Goal: Task Accomplishment & Management: Complete application form

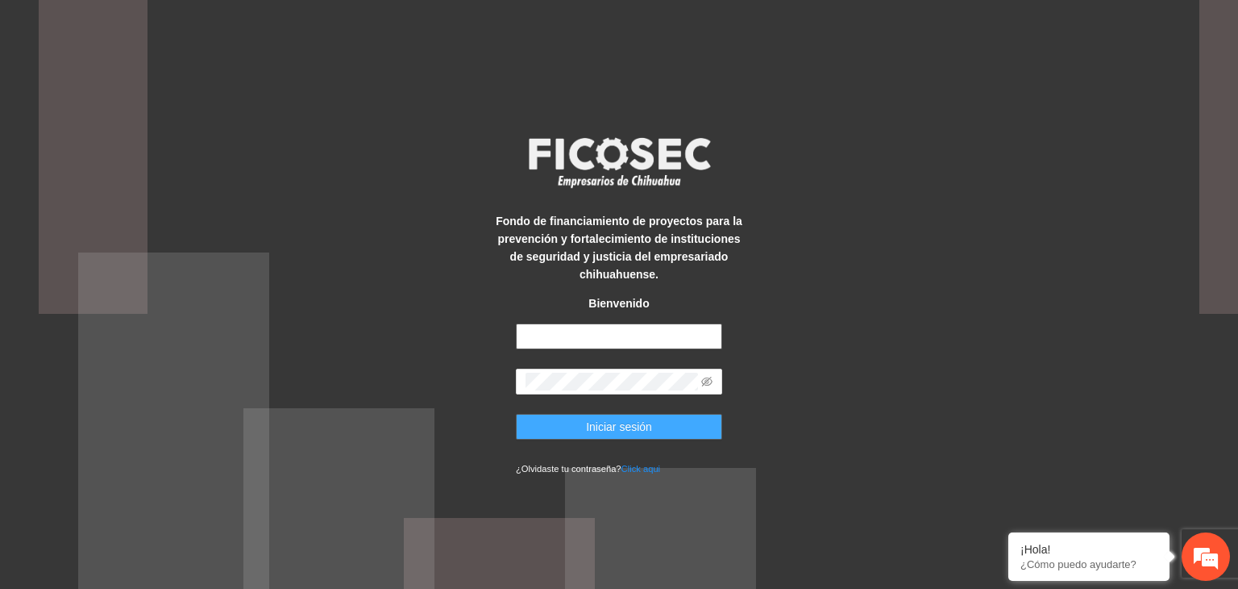
type input "**********"
click at [663, 432] on button "Iniciar sesión" at bounding box center [619, 427] width 206 height 26
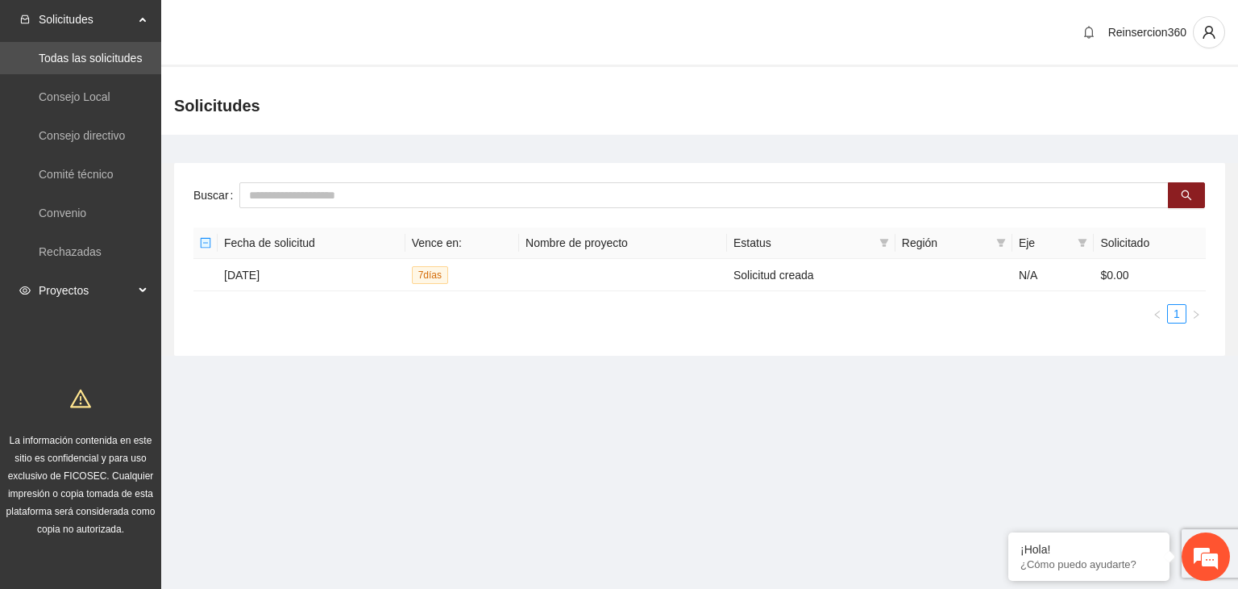
click at [133, 286] on span "Proyectos" at bounding box center [86, 290] width 95 height 32
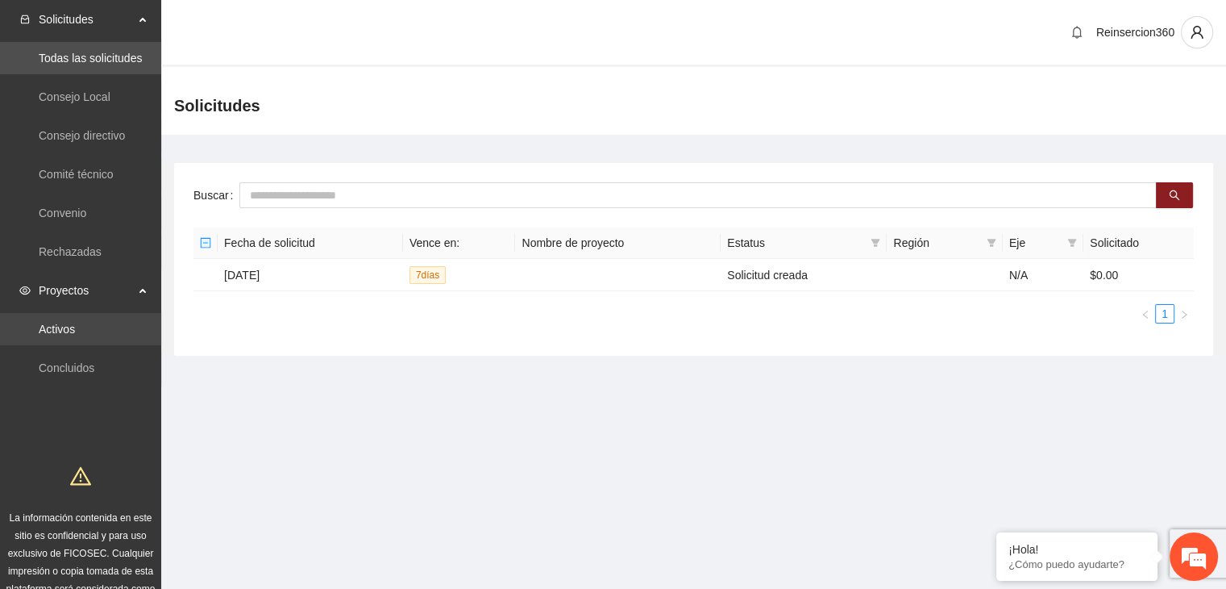
click at [75, 328] on link "Activos" at bounding box center [57, 328] width 36 height 13
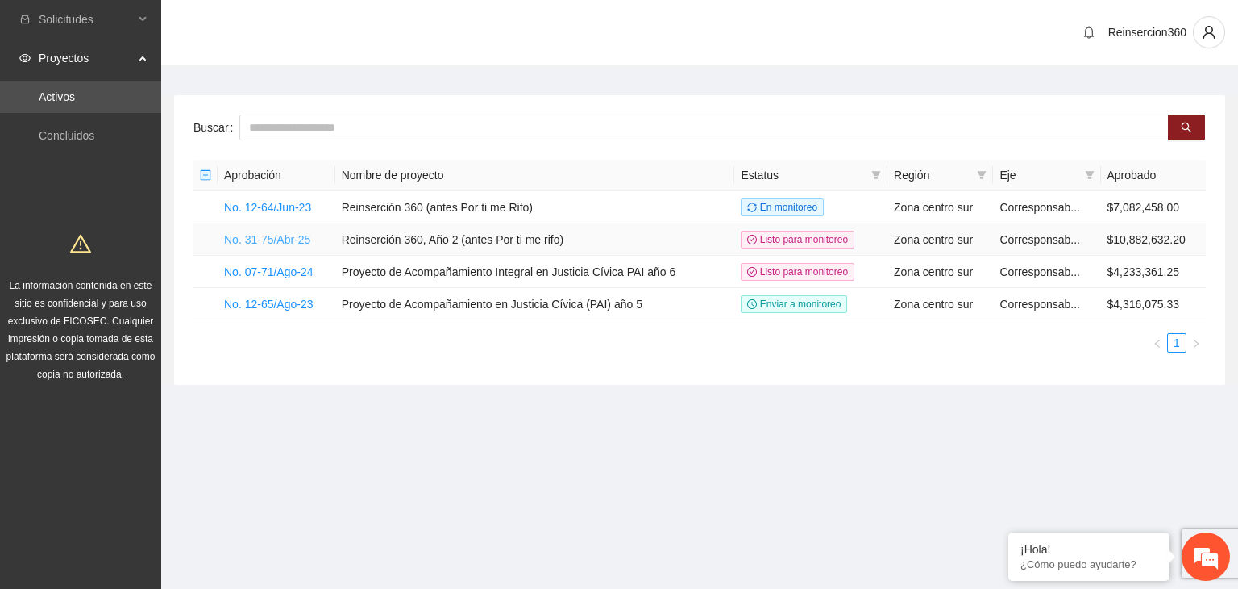
click at [303, 241] on link "No. 31-75/Abr-25" at bounding box center [267, 239] width 86 height 13
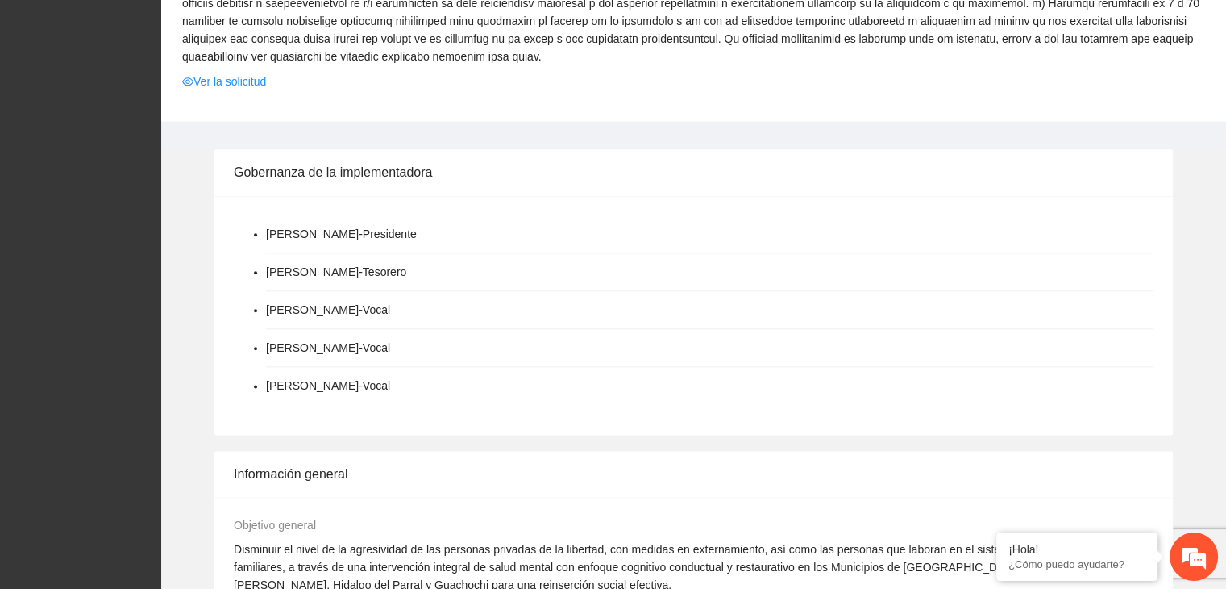
scroll to position [1854, 0]
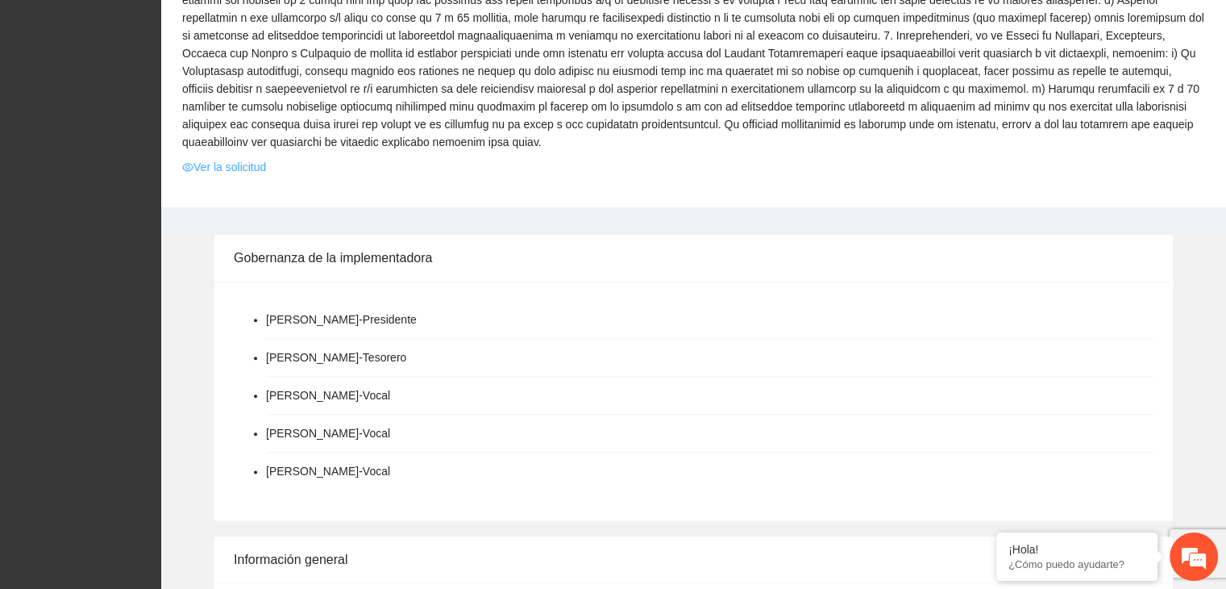
click at [264, 158] on link "Ver la solicitud" at bounding box center [224, 167] width 84 height 18
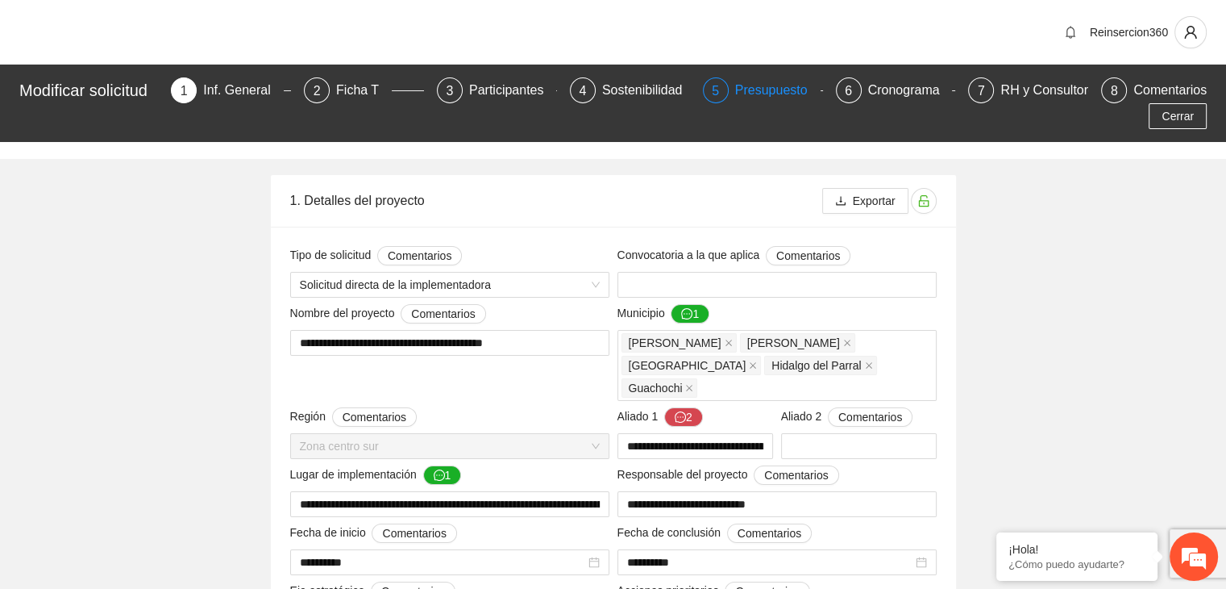
click at [761, 98] on div "Presupuesto" at bounding box center [777, 90] width 85 height 26
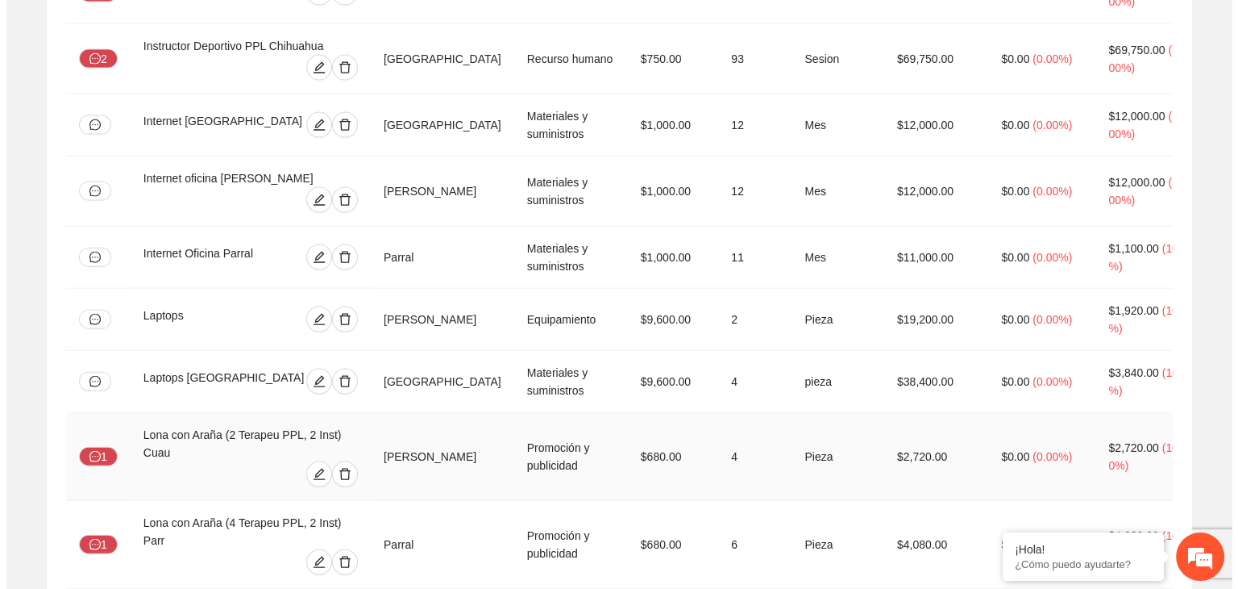
scroll to position [3665, 0]
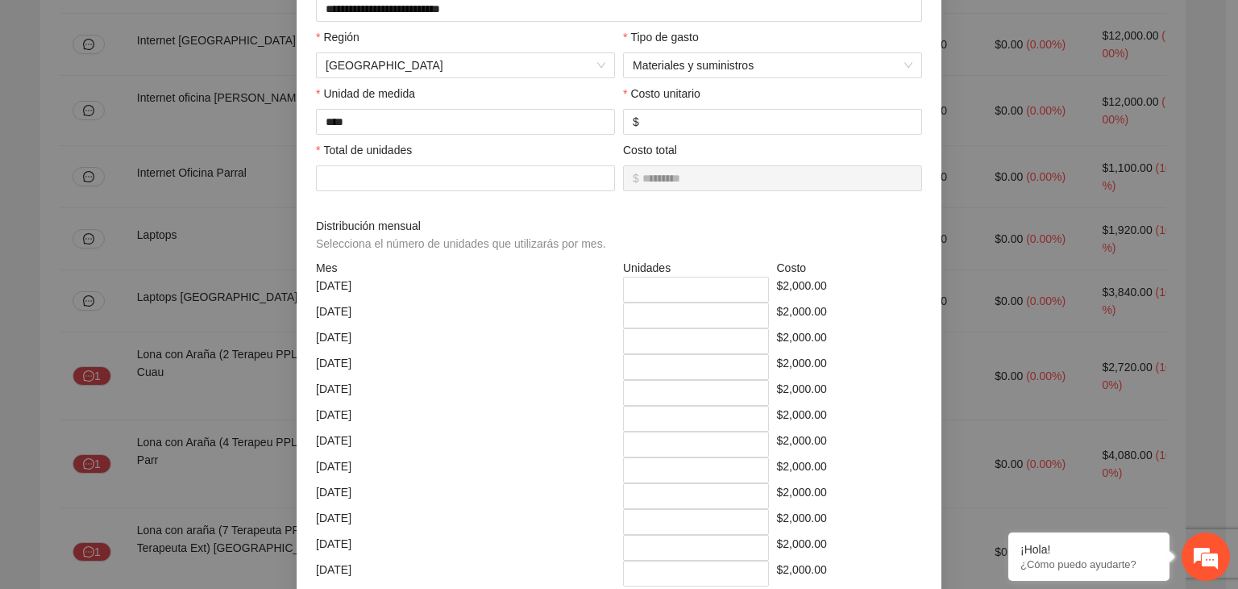
scroll to position [242, 0]
